Goal: Book appointment/travel/reservation

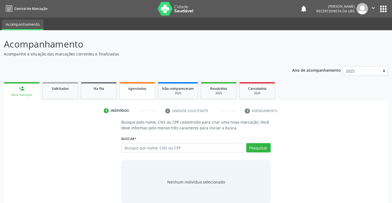
click at [136, 91] on div "Agendados" at bounding box center [136, 88] width 27 height 6
select select "8"
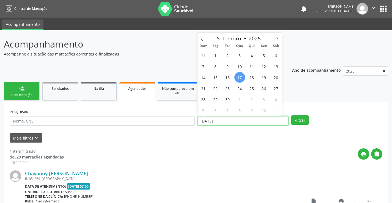
click at [207, 118] on input "[DATE]" at bounding box center [242, 120] width 91 height 9
click at [229, 98] on span "30" at bounding box center [227, 99] width 11 height 11
type input "[DATE]"
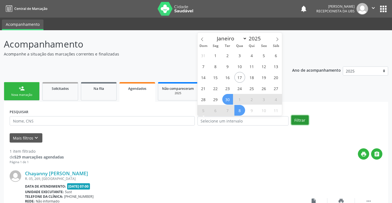
select select "8"
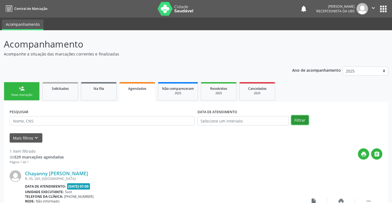
click at [297, 121] on button "Filtrar" at bounding box center [299, 119] width 17 height 9
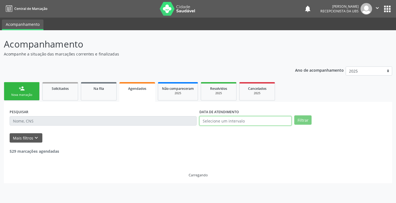
click at [219, 123] on input "text" at bounding box center [245, 120] width 92 height 9
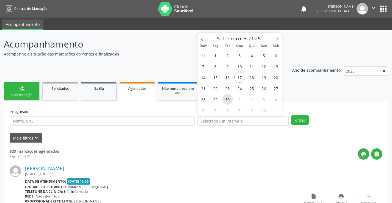
click at [223, 100] on span "30" at bounding box center [227, 99] width 11 height 11
type input "[DATE]"
click at [223, 100] on span "30" at bounding box center [227, 99] width 11 height 11
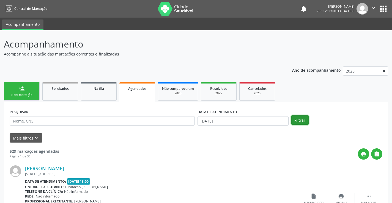
click at [298, 119] on button "Filtrar" at bounding box center [299, 119] width 17 height 9
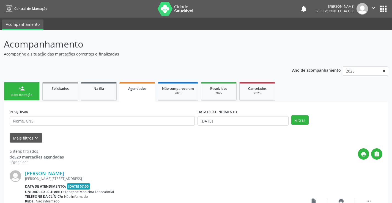
click at [29, 97] on div "Nova marcação" at bounding box center [21, 95] width 27 height 4
click at [32, 96] on div "Nova marcação" at bounding box center [21, 95] width 27 height 4
click at [32, 93] on div "Nova marcação" at bounding box center [21, 95] width 27 height 4
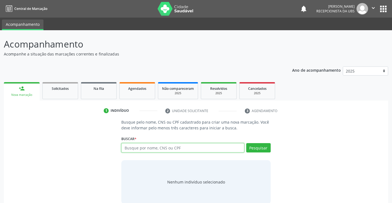
click at [139, 146] on input "text" at bounding box center [182, 147] width 123 height 9
type input "702403595616526"
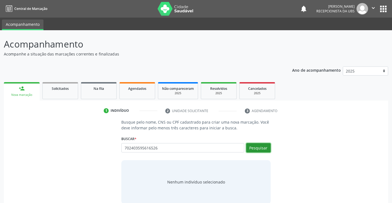
click at [258, 147] on button "Pesquisar" at bounding box center [258, 147] width 24 height 9
type input "702403595616526"
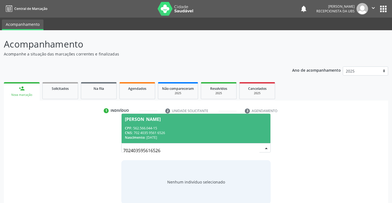
click at [198, 127] on div "CPF: 562.566.044-15" at bounding box center [196, 128] width 142 height 5
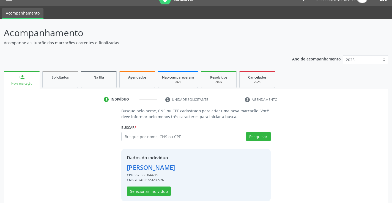
scroll to position [17, 0]
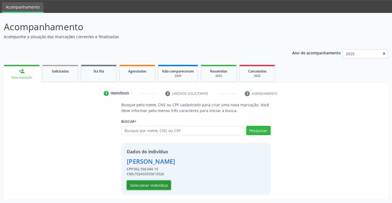
click at [149, 187] on button "Selecionar indivíduo" at bounding box center [149, 185] width 44 height 9
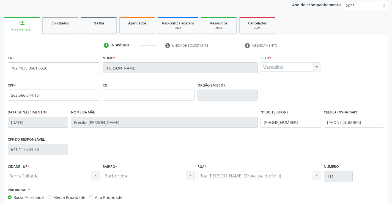
scroll to position [95, 0]
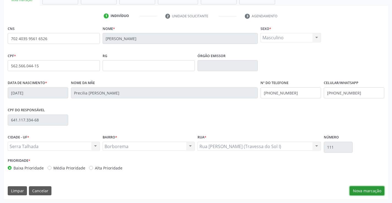
click at [364, 189] on button "Nova marcação" at bounding box center [366, 190] width 35 height 9
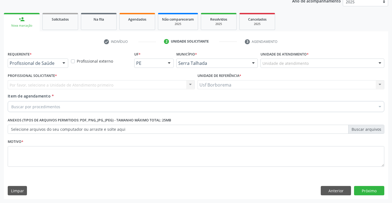
scroll to position [69, 0]
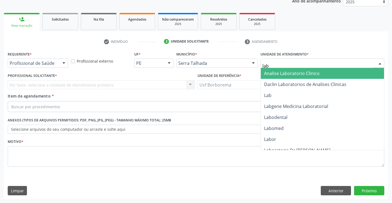
type input "labg"
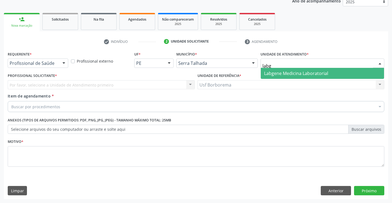
click at [280, 76] on span "Labgene Medicina Laboratorial" at bounding box center [296, 73] width 64 height 6
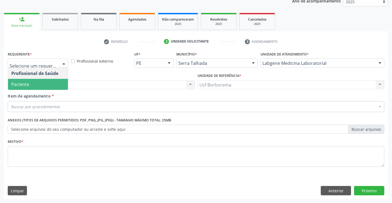
click at [49, 84] on span "Paciente" at bounding box center [38, 84] width 60 height 11
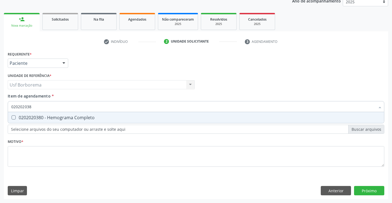
type input "0202020380"
click at [56, 114] on span "0202020380 - Hemograma Completo" at bounding box center [196, 117] width 376 height 11
checkbox Completo "true"
click at [56, 107] on input "0202020380" at bounding box center [193, 106] width 364 height 11
type input "02020203"
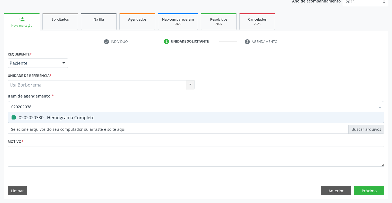
checkbox Completo "false"
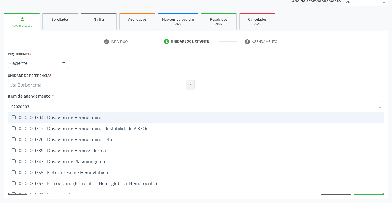
type input "0202020"
checkbox Completo "false"
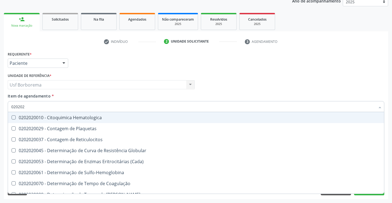
type input "02020"
checkbox Completo "false"
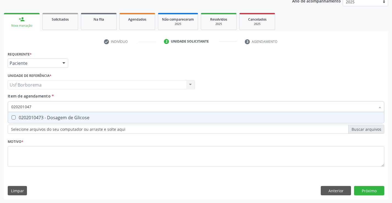
type input "0202010473"
drag, startPoint x: 56, startPoint y: 116, endPoint x: 55, endPoint y: 113, distance: 3.1
click at [56, 116] on div "0202010473 - Dosagem de Glicose" at bounding box center [195, 117] width 369 height 4
checkbox Glicose "true"
click at [54, 107] on input "0202010473" at bounding box center [193, 106] width 364 height 11
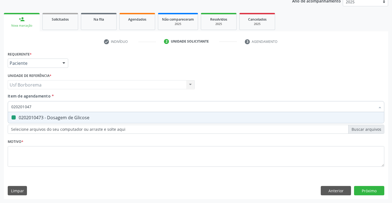
type input "02020104"
checkbox Glicose "false"
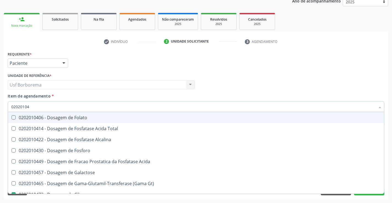
type input "0202010"
checkbox Glicose "false"
type input "0202010503"
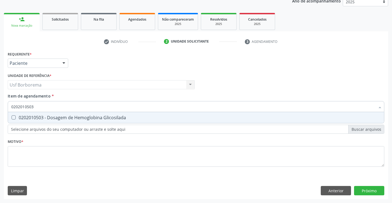
click at [55, 117] on div "0202010503 - Dosagem de Hemoglobina Glicosilada" at bounding box center [195, 117] width 369 height 4
checkbox Glicosilada "true"
click at [50, 108] on input "0202010503" at bounding box center [193, 106] width 364 height 11
type input "0202010"
checkbox Glicosilada "false"
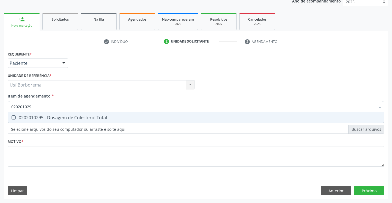
type input "0202010295"
click at [50, 115] on div "0202010295 - Dosagem de Colesterol Total" at bounding box center [195, 117] width 369 height 4
checkbox Total "true"
click at [48, 106] on input "0202010295" at bounding box center [193, 106] width 364 height 11
type input "02020102"
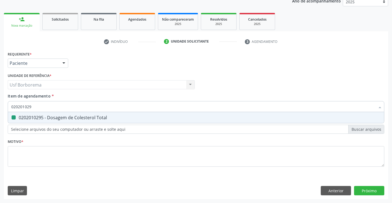
checkbox Total "false"
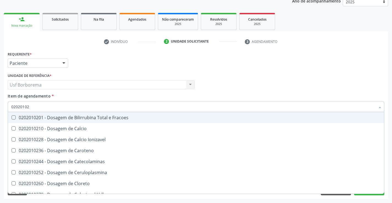
type input "0202010"
checkbox Total "false"
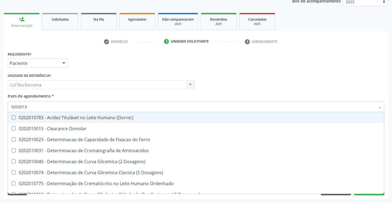
type input "02020102"
checkbox Osmolaridade "true"
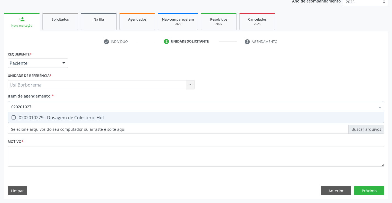
type input "0202010279"
click at [42, 115] on div "0202010279 - Dosagem de Colesterol Hdl" at bounding box center [195, 117] width 369 height 4
checkbox Hdl "true"
click at [42, 106] on input "0202010279" at bounding box center [193, 106] width 364 height 11
type input "02020102"
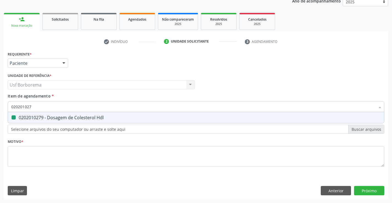
checkbox Hdl "false"
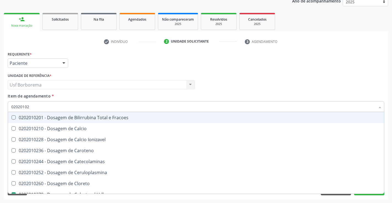
type input "0202010"
checkbox Hdl "false"
checkbox Total "false"
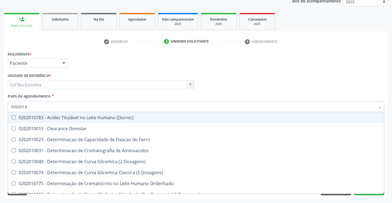
type input "02020102"
checkbox Dosagens\) "true"
checkbox Osmolaridade "true"
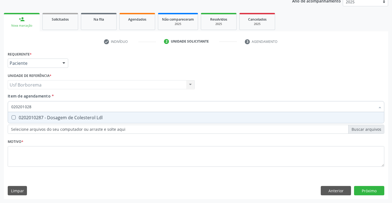
type input "0202010287"
click at [38, 118] on div "0202010287 - Dosagem de Colesterol Ldl" at bounding box center [195, 117] width 369 height 4
checkbox Ldl "true"
click at [37, 107] on input "0202010287" at bounding box center [193, 106] width 364 height 11
type input "02020102"
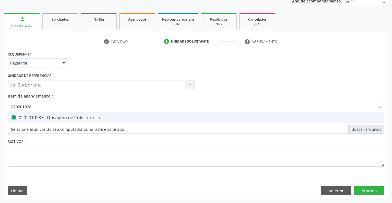
checkbox Ldl "false"
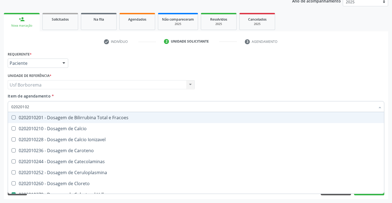
type input "0202010"
checkbox Hdl "false"
checkbox Ldl "false"
checkbox Total "false"
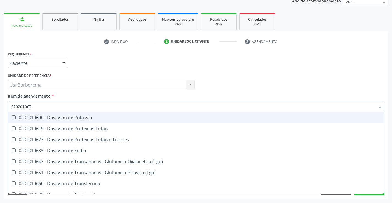
type input "0202010678"
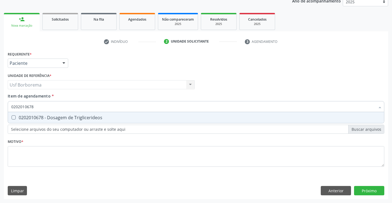
click at [36, 117] on div "0202010678 - Dosagem de Triglicerideos" at bounding box center [195, 117] width 369 height 4
checkbox Triglicerideos "true"
click at [40, 107] on input "0202010678" at bounding box center [193, 106] width 364 height 11
type input "02020106"
checkbox Triglicerideos "false"
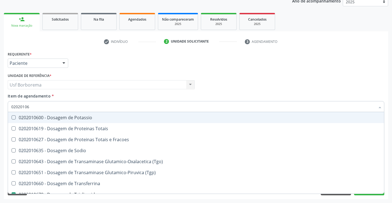
type input "0202010"
checkbox Triglicerideos "false"
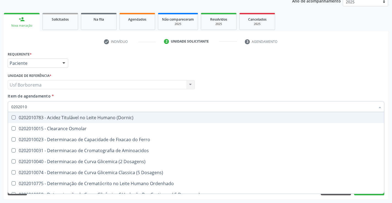
type input "02020106"
checkbox Dosagens\) "true"
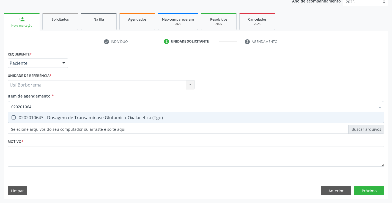
type input "0202010643"
click at [40, 115] on div "0202010643 - Dosagem de Transaminase Glutamico-Oxalacetica (Tgo)" at bounding box center [195, 117] width 369 height 4
checkbox \(Tgo\) "true"
click at [40, 106] on input "0202010643" at bounding box center [193, 106] width 364 height 11
type input "02020106"
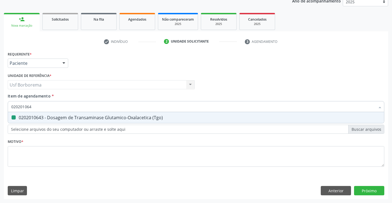
checkbox \(Tgo\) "false"
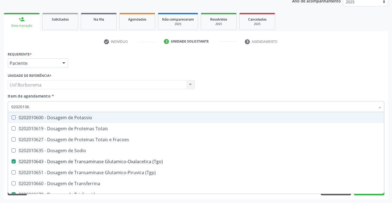
type input "0202010"
checkbox \(Tgo\) "false"
checkbox Triglicerideos "false"
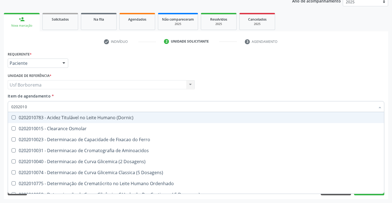
type input "02020106"
checkbox Dosagens\) "true"
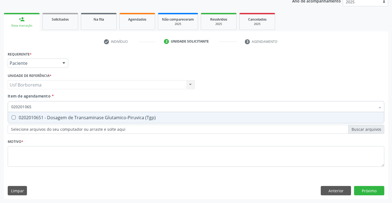
type input "0202010651"
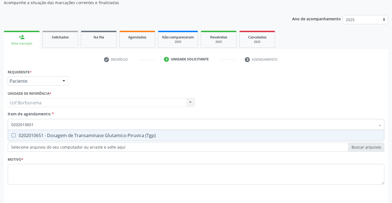
scroll to position [42, 0]
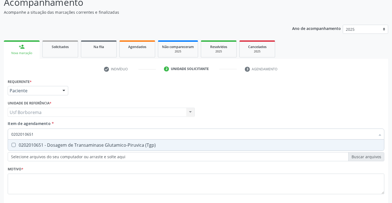
click at [32, 146] on div "0202010651 - Dosagem de Transaminase Glutamico-Piruvica (Tgp)" at bounding box center [195, 145] width 369 height 4
checkbox \(Tgp\) "true"
click at [41, 134] on input "0202010651" at bounding box center [193, 134] width 364 height 11
type input "02020106"
checkbox \(Tgp\) "false"
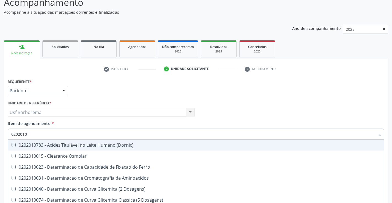
type input "02020106"
checkbox Dosagens\) "true"
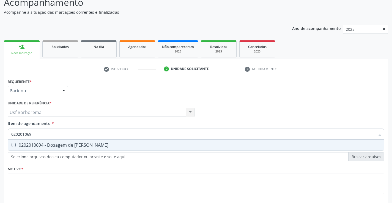
type input "0202010694"
click at [40, 141] on span "0202010694 - Dosagem de [PERSON_NAME]" at bounding box center [196, 145] width 376 height 11
checkbox Ureia "true"
click at [39, 135] on input "0202010694" at bounding box center [193, 134] width 364 height 11
type input "02020106"
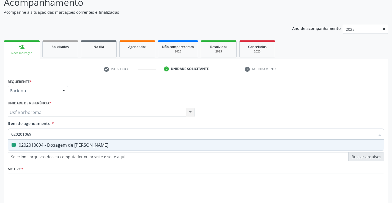
checkbox Ureia "false"
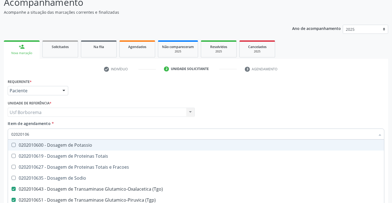
type input "0202010"
checkbox \(Tgo\) "false"
checkbox \(Tgp\) "false"
checkbox Triglicerideos "false"
checkbox Ureia "false"
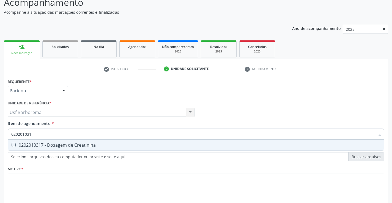
type input "0202010317"
click at [40, 143] on div "0202010317 - Dosagem de Creatinina" at bounding box center [195, 145] width 369 height 4
checkbox Creatinina "true"
click at [40, 133] on input "0202010317" at bounding box center [193, 134] width 364 height 11
type input "02020103"
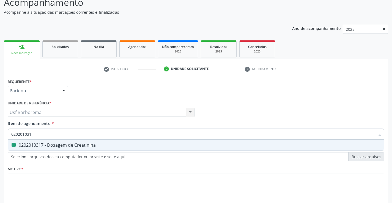
checkbox Creatinina "false"
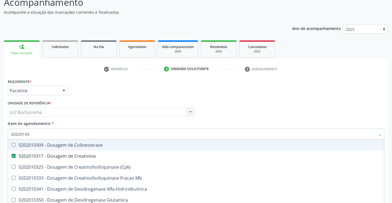
type input "0202010"
checkbox Creatinina "false"
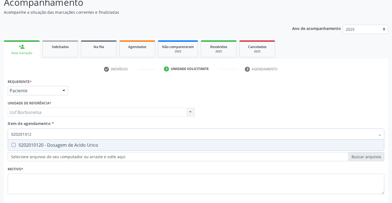
type input "0202010120"
click at [42, 145] on div "0202010120 - Dosagem de Acido Urico" at bounding box center [195, 145] width 369 height 4
checkbox Urico "true"
click at [45, 135] on input "0202010120" at bounding box center [193, 134] width 364 height 11
type input "02020101"
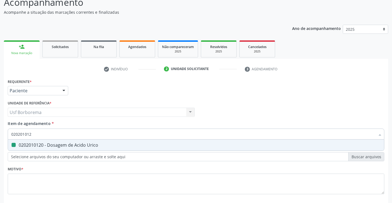
checkbox Urico "false"
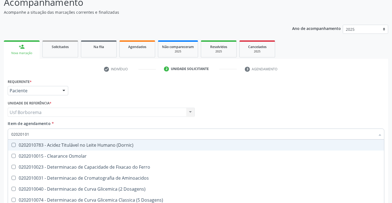
type input "0202010"
checkbox Ferro "false"
type input "02020106"
checkbox Dosagens\) "true"
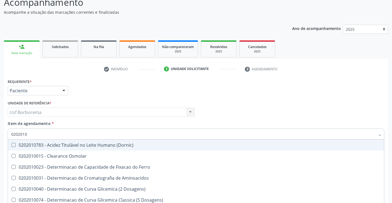
checkbox Dosagens\) "true"
checkbox Osmolaridade "true"
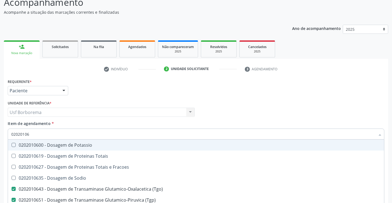
type input "0202010"
checkbox \(Tgo\) "false"
checkbox \(Tgp\) "false"
checkbox Triglicerideos "false"
checkbox Ureia "false"
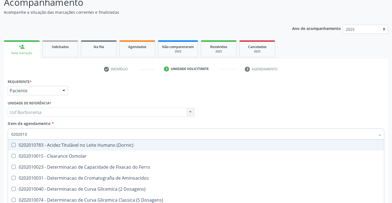
type input "020201"
checkbox Urico "false"
checkbox Amonia "true"
checkbox Hdl "false"
checkbox Ldl "false"
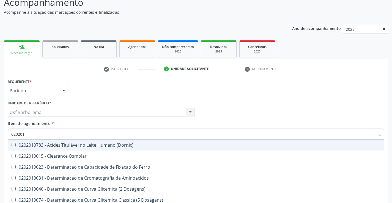
checkbox Total "false"
checkbox Creatinina "false"
checkbox Latica "true"
checkbox Fracionadas\) "true"
checkbox Ferritina "true"
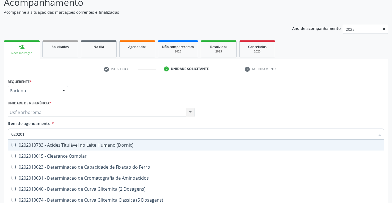
checkbox Folato "true"
checkbox Glicose "false"
checkbox Glicosilada "false"
checkbox Nt-Probnp\) "true"
checkbox Potassio "true"
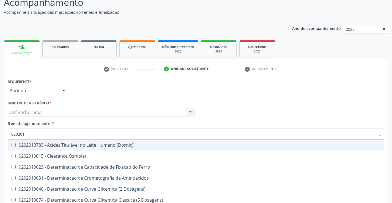
checkbox \(Tgo\) "false"
checkbox \(Tgp\) "false"
checkbox Triglicerideos "false"
checkbox Ureia "false"
checkbox D-Xilose "true"
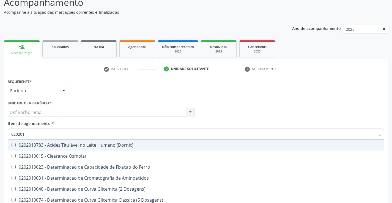
checkbox Orais "true"
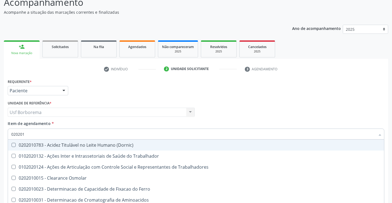
type input "02020"
checkbox Urico "false"
checkbox Hdl "false"
checkbox Ldl "false"
checkbox Total "false"
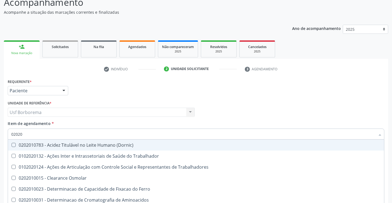
checkbox Creatinina "false"
checkbox Glicose "false"
checkbox Glicosilada "false"
checkbox \(Tgo\) "false"
checkbox \(Tgp\) "false"
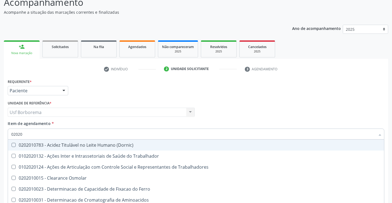
checkbox Triglicerideos "false"
checkbox Ureia "false"
checkbox Trabalho "true"
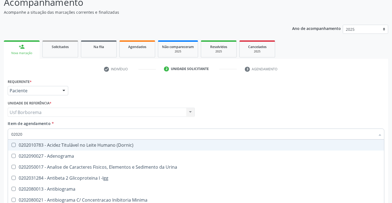
type input "020203"
checkbox Aminoacidos "true"
checkbox Urico "false"
checkbox Hdl "false"
checkbox Ldl "false"
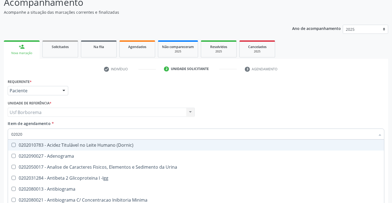
checkbox Total "false"
checkbox Creatinina "false"
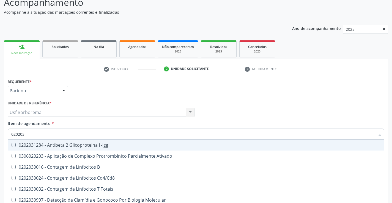
type input "0202030"
checkbox Completo "false"
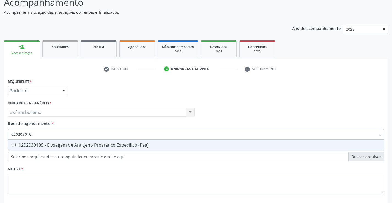
type input "0202030105"
click at [48, 145] on div "0202030105 - Dosagem de Antigeno Prostatico Especifico (Psa)" at bounding box center [195, 145] width 369 height 4
checkbox \(Psa\) "true"
click at [47, 135] on input "0202030105" at bounding box center [193, 134] width 364 height 11
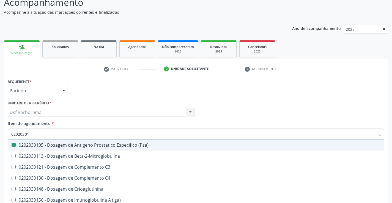
type input "0202030"
checkbox \(Psa\) "false"
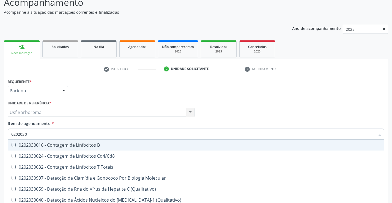
type input "020203"
checkbox \(Psa\) "false"
checkbox Proteinas "true"
checkbox Antiglomerulo "true"
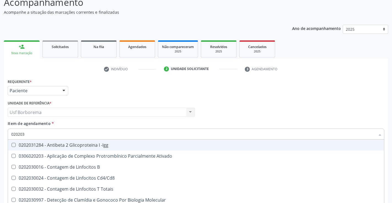
type input "02020"
checkbox \(Psa\) "false"
checkbox Completo "false"
checkbox Antileptospiras "true"
checkbox Simples "true"
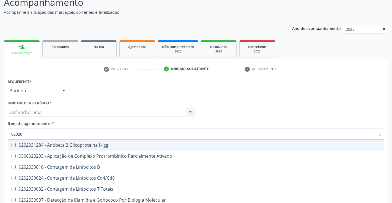
checkbox Alergeno-Especifica "true"
checkbox Imunofluorescencia\) "true"
checkbox Bacterianas "true"
checkbox Parceria\) "true"
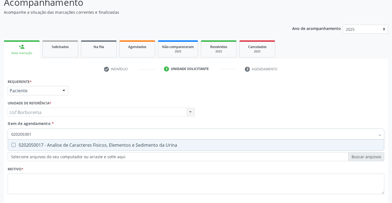
type input "0202050017"
click at [52, 143] on div "0202050017 - Analise de Caracteres Fisicos, Elementos e Sedimento da Urina" at bounding box center [195, 145] width 369 height 4
checkbox Urina "true"
click at [60, 124] on div "Item de agendamento * 0202050017 Desfazer seleção 0202050017 - Analise de Carac…" at bounding box center [196, 129] width 376 height 17
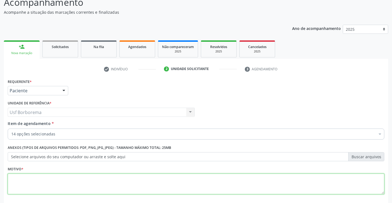
click at [42, 184] on textarea at bounding box center [196, 184] width 376 height 21
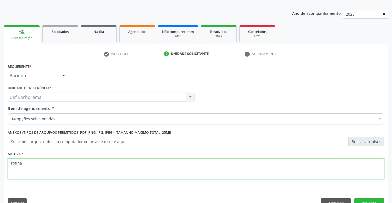
scroll to position [69, 0]
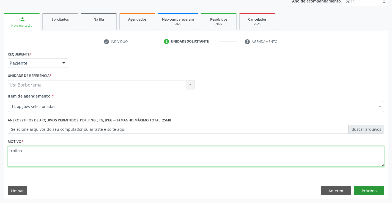
type textarea "rotina"
click at [362, 191] on button "Próximo" at bounding box center [369, 190] width 30 height 9
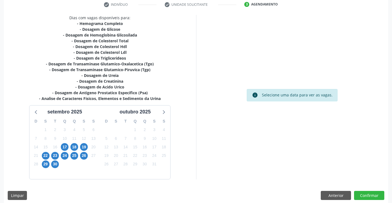
scroll to position [111, 0]
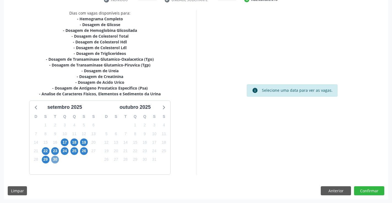
click at [55, 159] on span "30" at bounding box center [55, 160] width 8 height 8
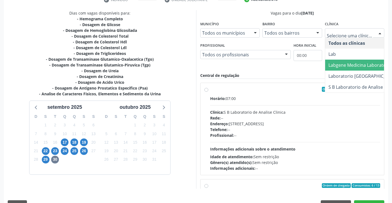
click at [365, 63] on span "Labgene Medicina Laboratorial" at bounding box center [360, 65] width 64 height 6
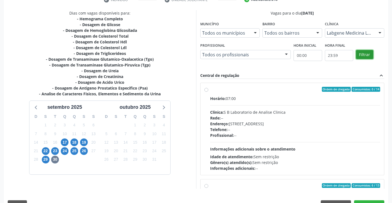
click at [363, 53] on button "Filtrar" at bounding box center [364, 54] width 17 height 9
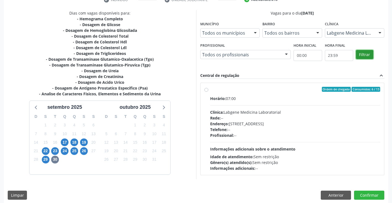
click at [363, 53] on button "Filtrar" at bounding box center [364, 54] width 17 height 9
click at [206, 87] on div "Ordem de chegada Consumidos: 6 / 13 Horário: 07:00 Clínica: Labgene Medicina La…" at bounding box center [292, 129] width 176 height 84
radio input "true"
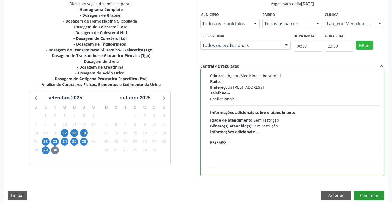
scroll to position [125, 0]
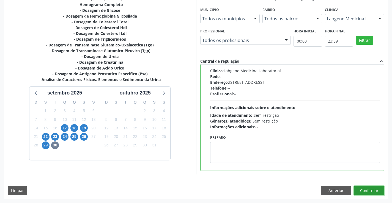
click at [369, 188] on button "Confirmar" at bounding box center [369, 190] width 30 height 9
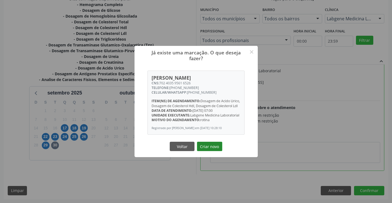
click at [206, 150] on button "Criar novo" at bounding box center [209, 146] width 25 height 9
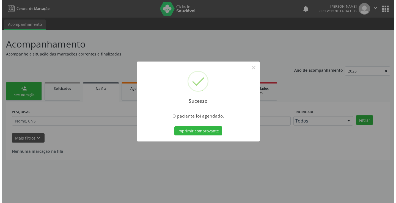
scroll to position [0, 0]
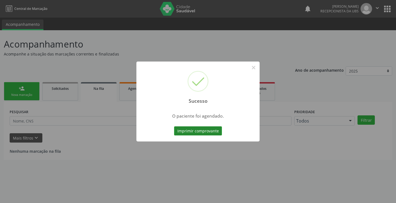
click at [203, 131] on button "Imprimir comprovante" at bounding box center [198, 130] width 48 height 9
